Goal: Entertainment & Leisure: Consume media (video, audio)

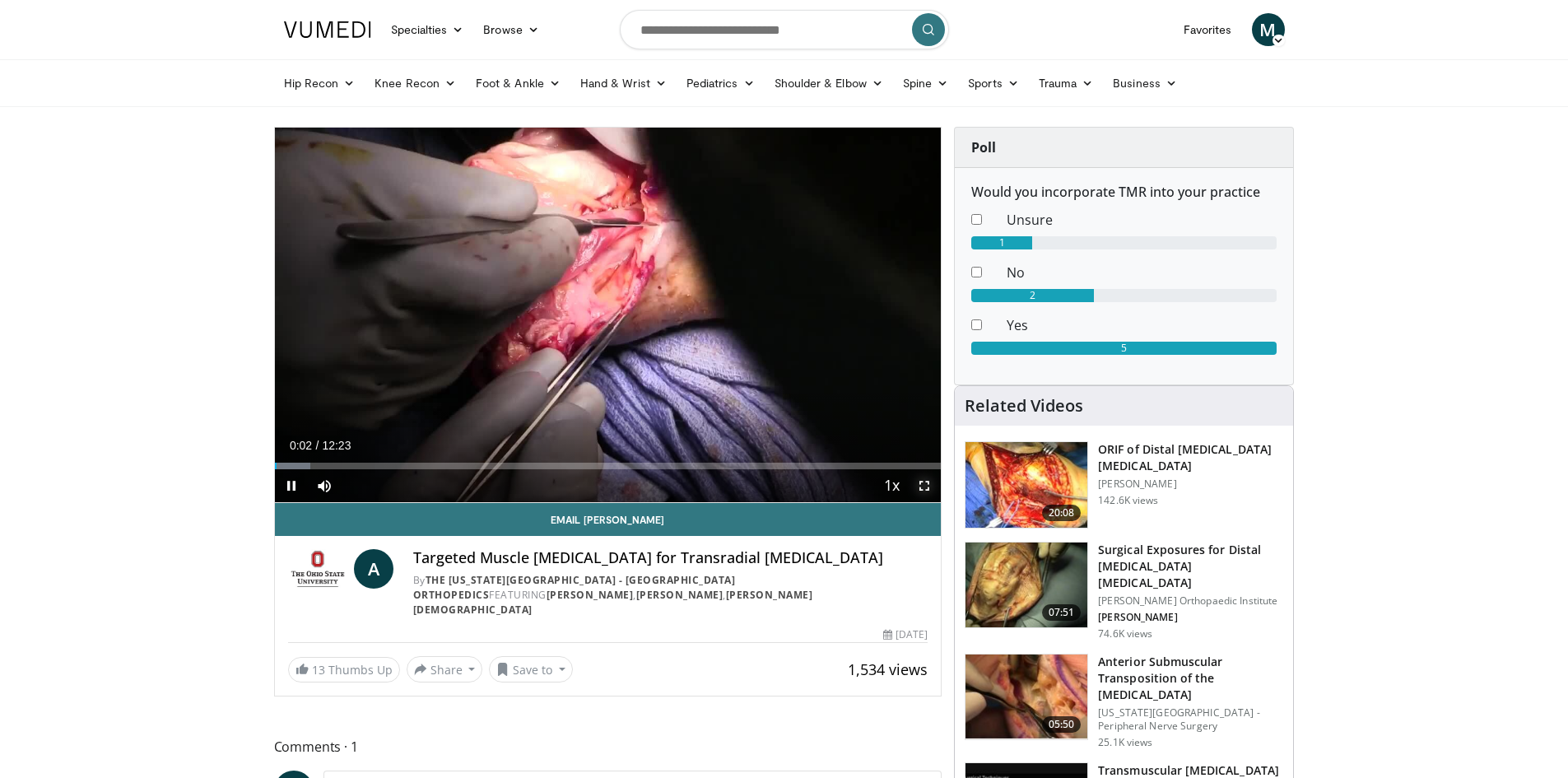
click at [924, 481] on span "Video Player" at bounding box center [924, 486] width 33 height 33
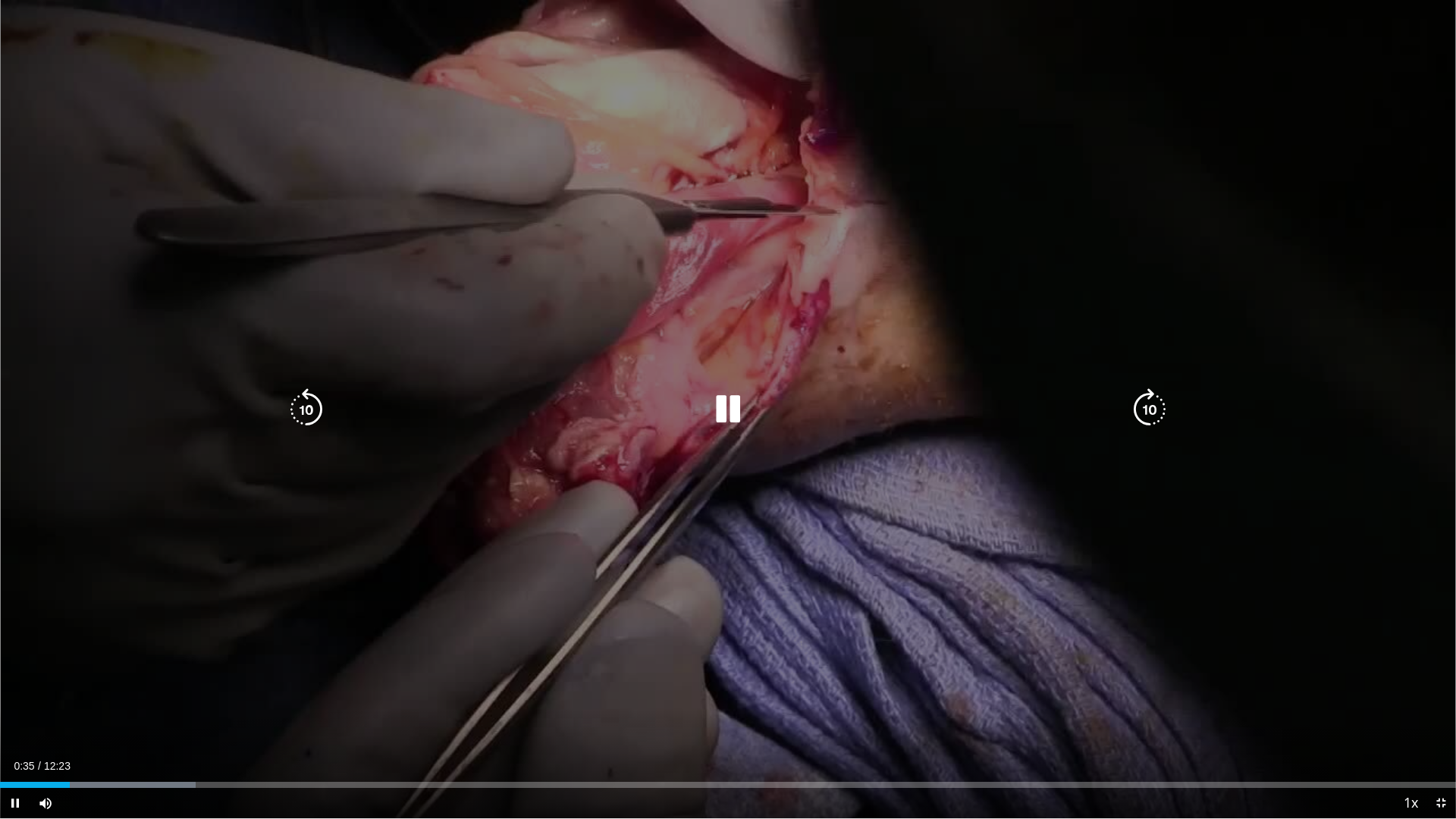
click at [729, 424] on icon "Video Player" at bounding box center [728, 409] width 43 height 43
click at [733, 402] on icon "Video Player" at bounding box center [728, 409] width 43 height 43
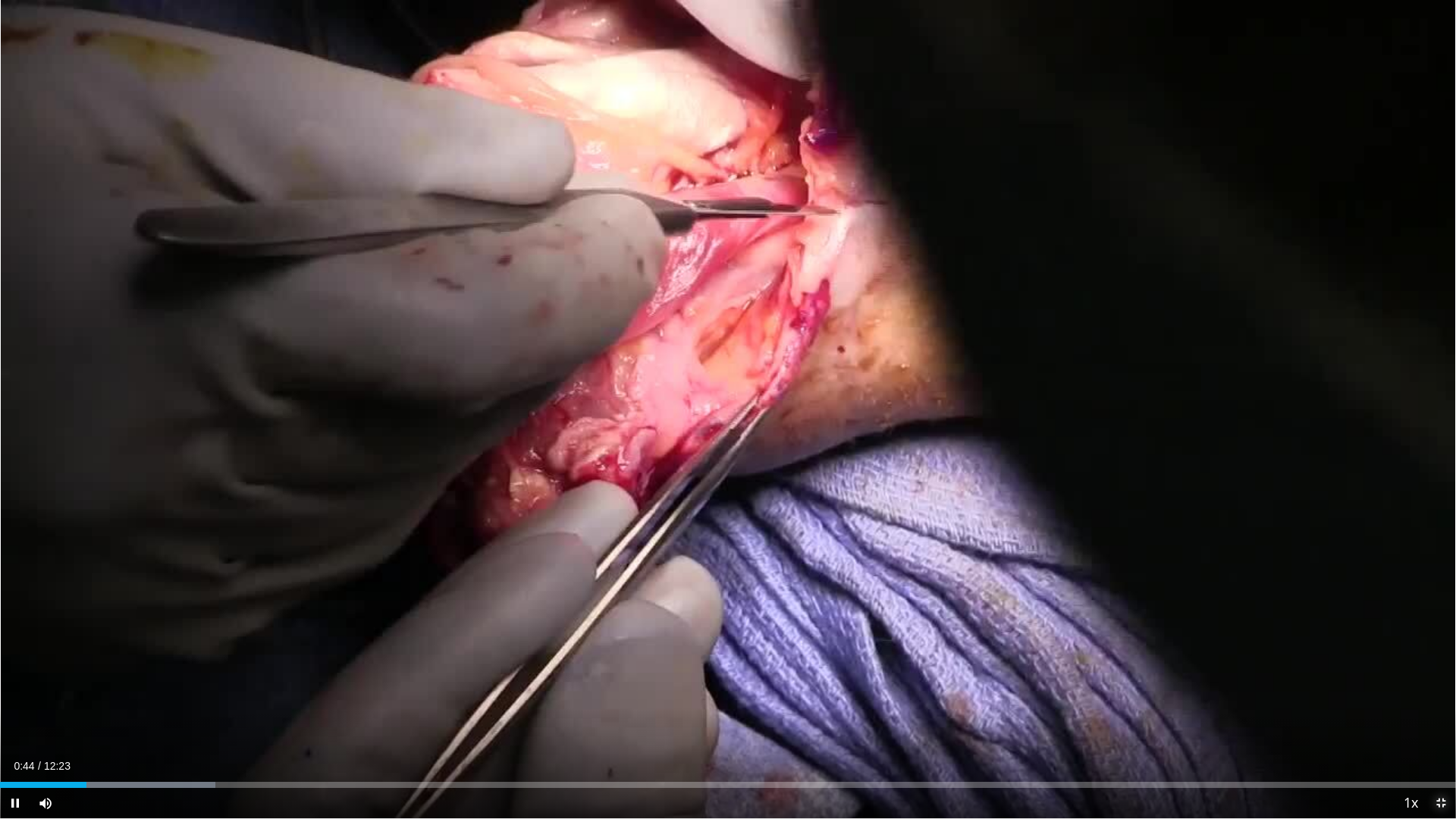
click at [1440, 716] on span "Video Player" at bounding box center [1442, 804] width 31 height 31
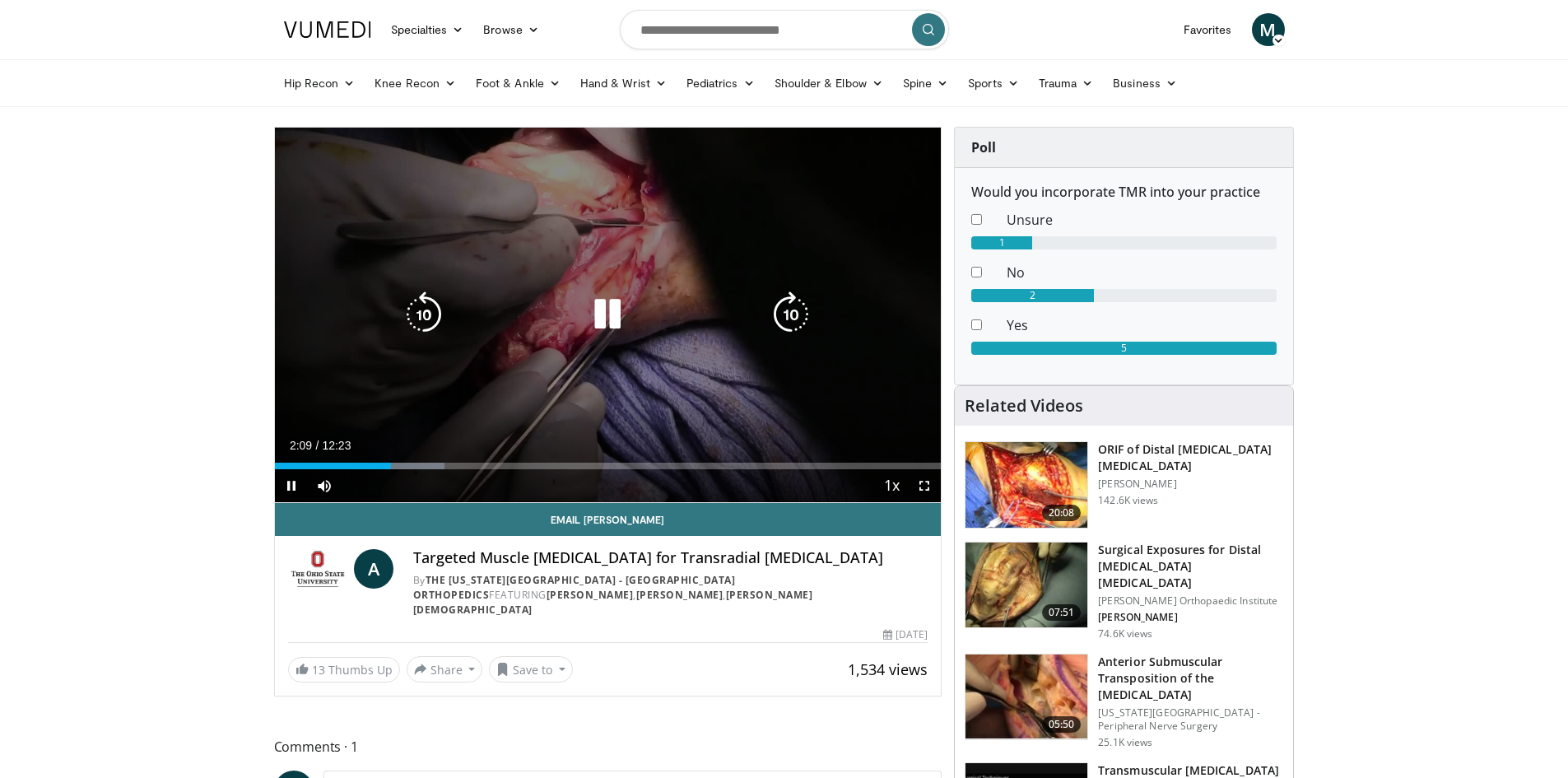
click at [602, 313] on icon "Video Player" at bounding box center [607, 314] width 46 height 46
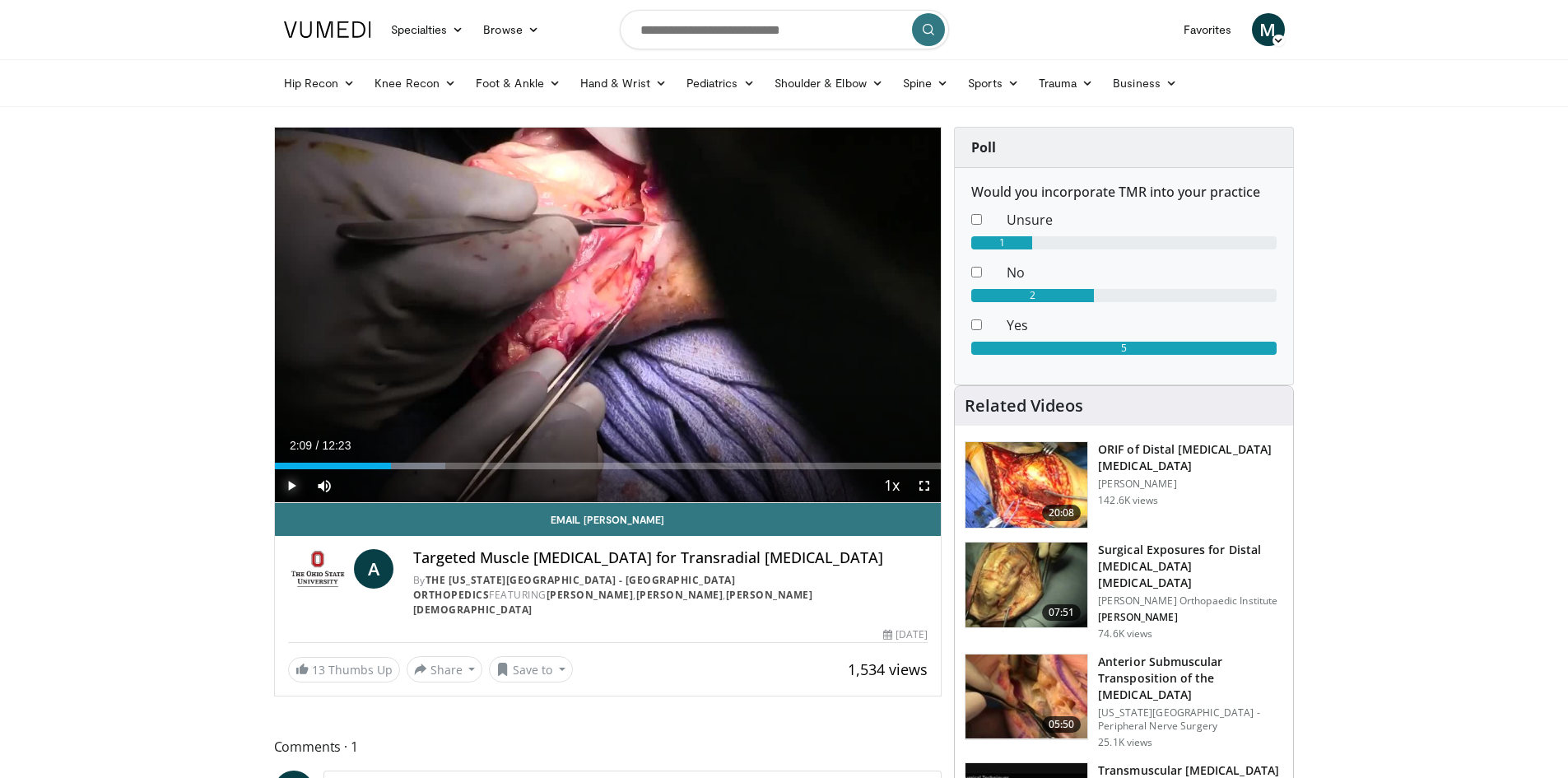
click at [289, 478] on span "Video Player" at bounding box center [292, 486] width 33 height 33
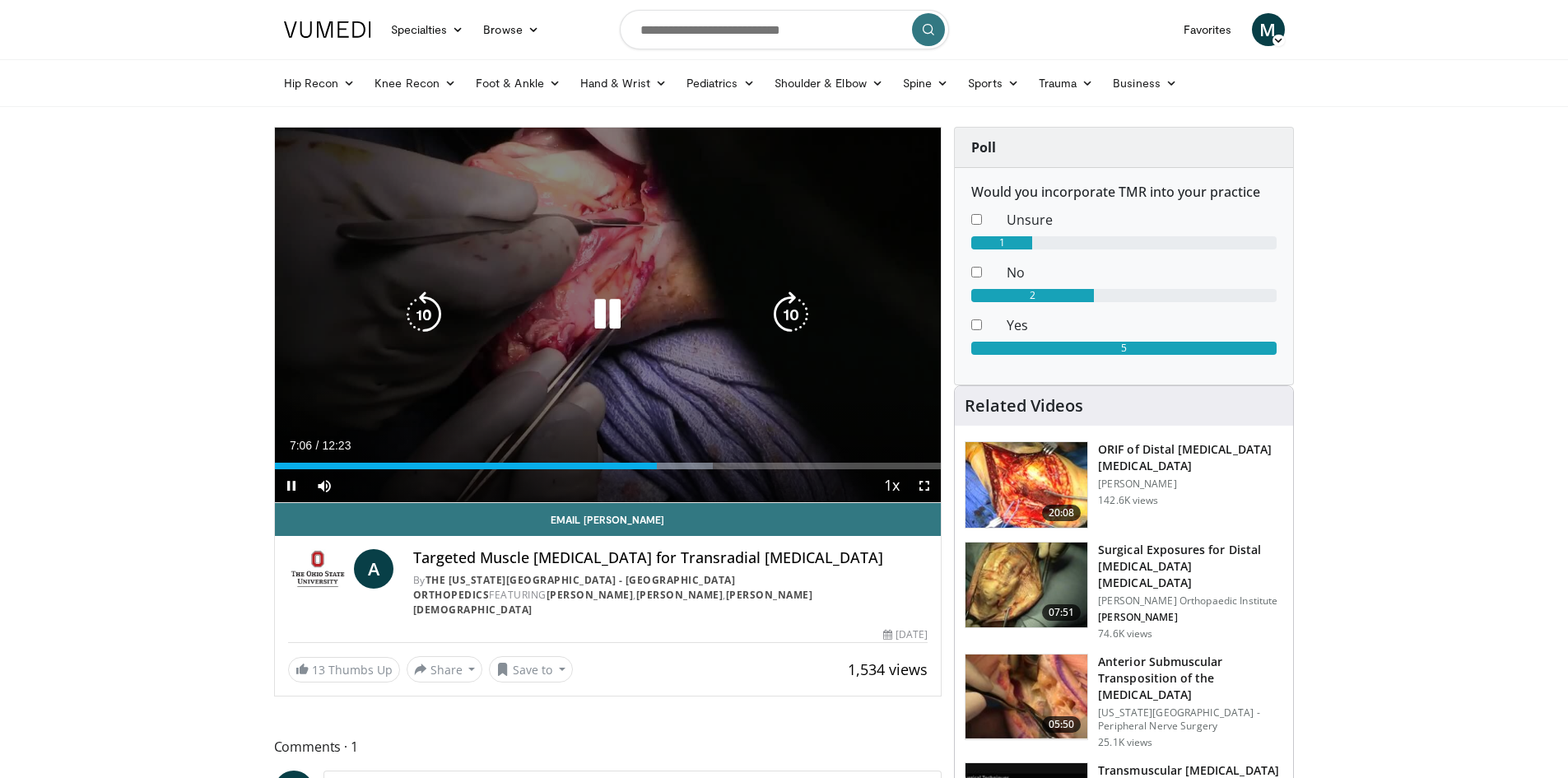
click at [602, 314] on icon "Video Player" at bounding box center [607, 314] width 46 height 46
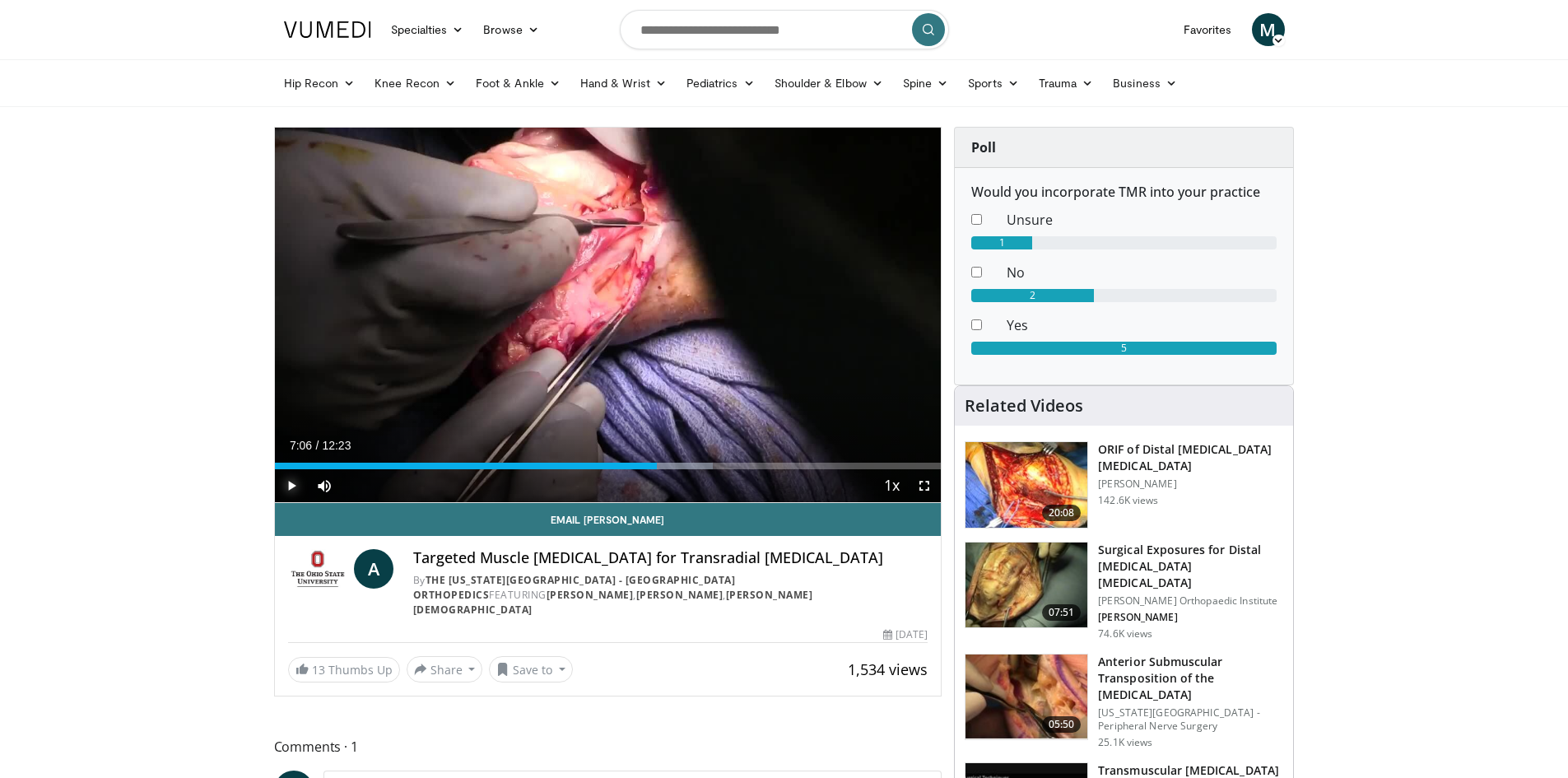
click at [291, 485] on span "Video Player" at bounding box center [292, 486] width 33 height 33
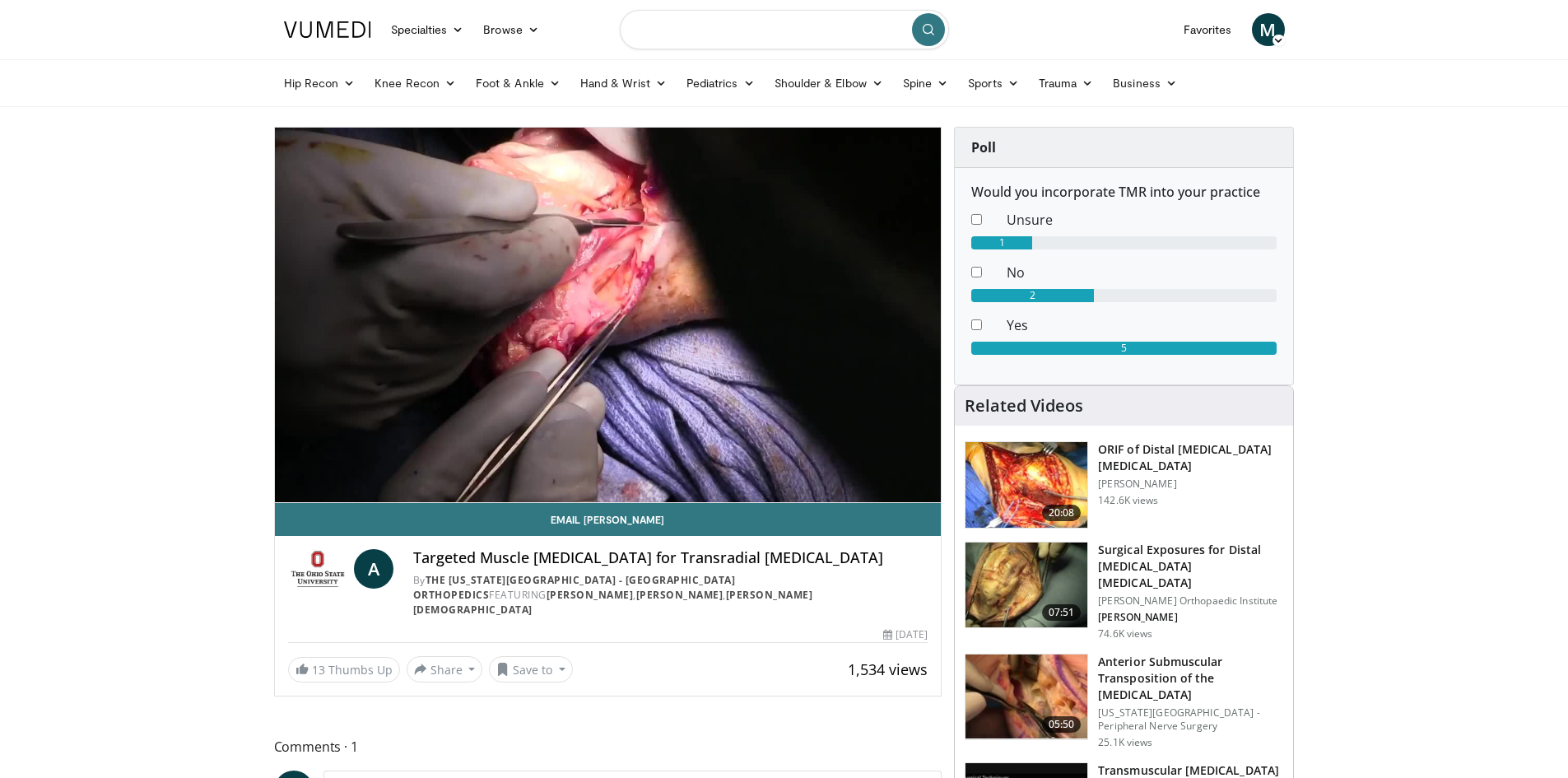
click at [663, 21] on input "Search topics, interventions" at bounding box center [784, 29] width 329 height 39
type input "**********"
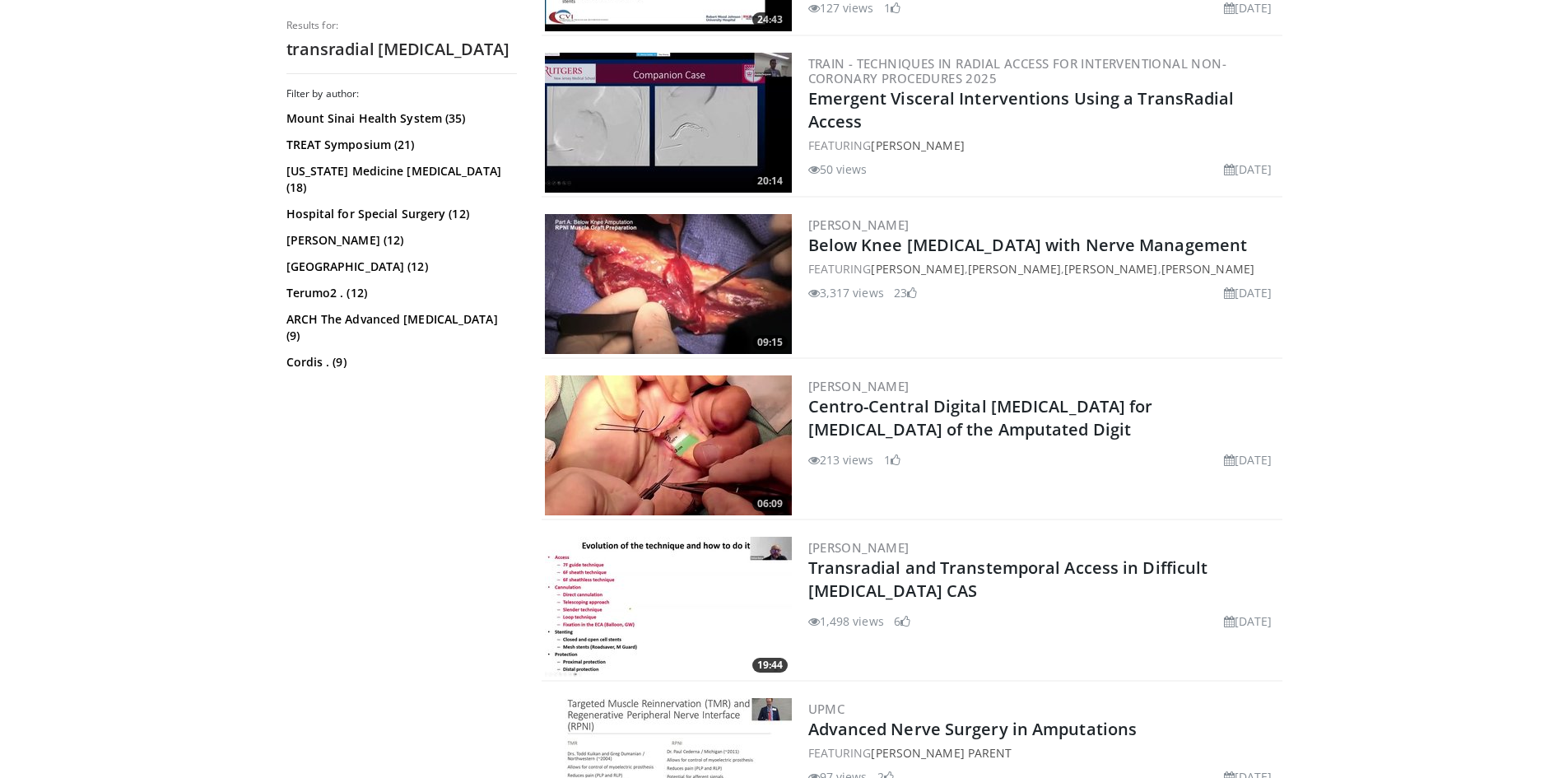
scroll to position [1152, 0]
